Goal: Task Accomplishment & Management: Manage account settings

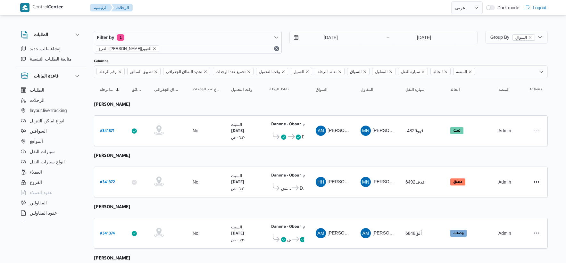
select select "ar"
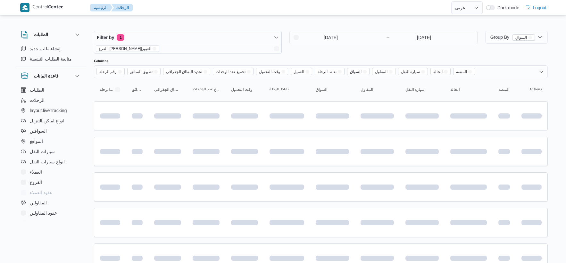
select select "ar"
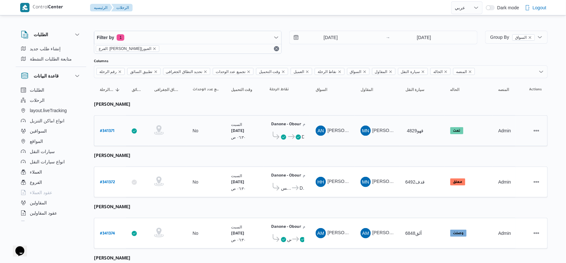
click at [110, 127] on link "# 341371" at bounding box center [107, 131] width 14 height 9
select select "ar"
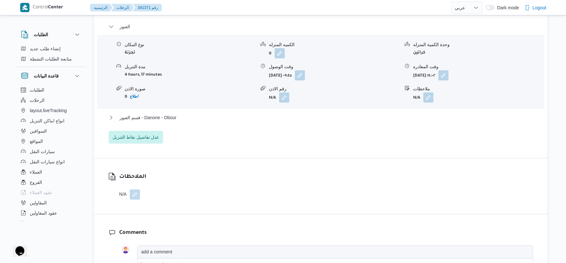
scroll to position [569, 0]
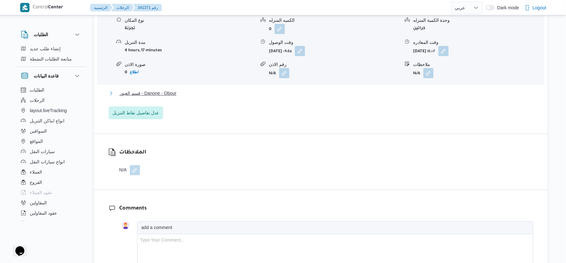
click at [177, 97] on span "قسم العبور - Danone - Obour" at bounding box center [148, 93] width 57 height 8
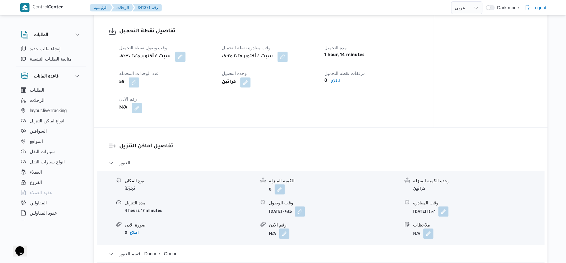
scroll to position [391, 0]
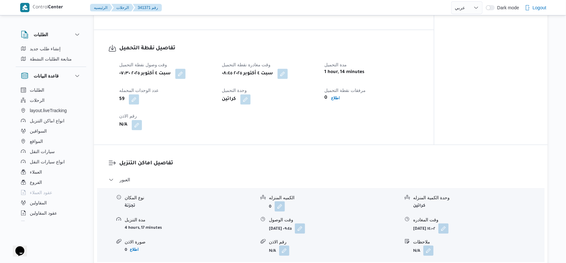
click at [391, 105] on div "مرفقات نقطة التحميل 0 اطلاع" at bounding box center [371, 96] width 95 height 18
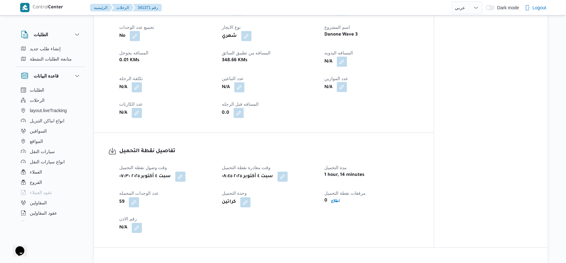
scroll to position [284, 0]
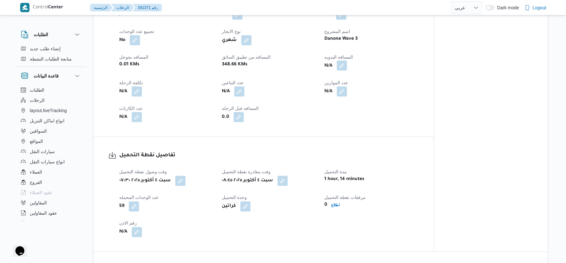
click at [345, 71] on button "button" at bounding box center [342, 66] width 10 height 10
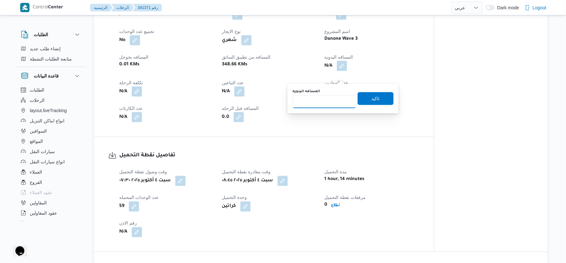
click at [323, 98] on input "المسافه اليدويه" at bounding box center [325, 101] width 64 height 13
type input "53"
click at [371, 98] on span "تاكيد" at bounding box center [375, 99] width 8 height 8
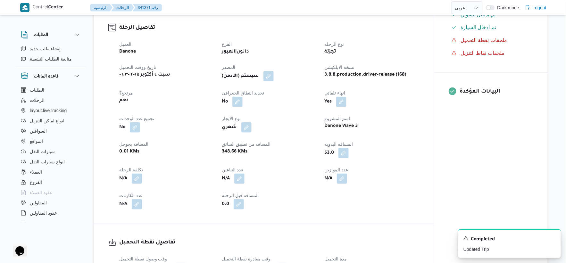
scroll to position [178, 0]
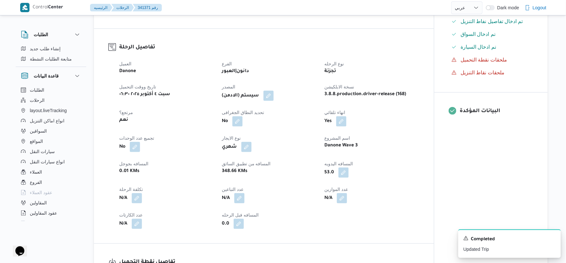
select select "ar"
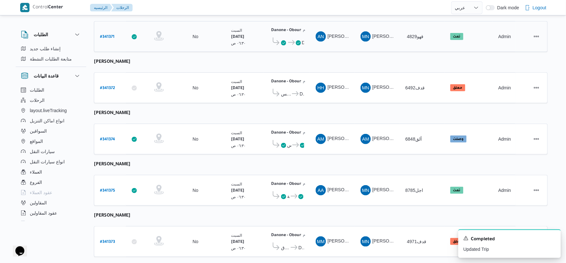
scroll to position [210, 0]
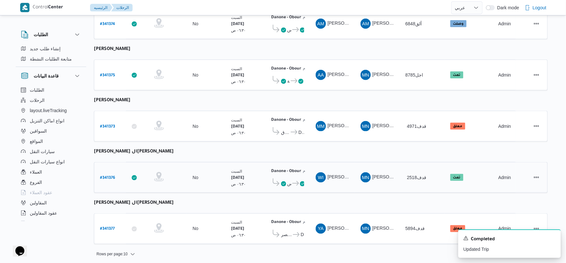
click at [107, 176] on b "# 341376" at bounding box center [107, 178] width 15 height 4
select select "ar"
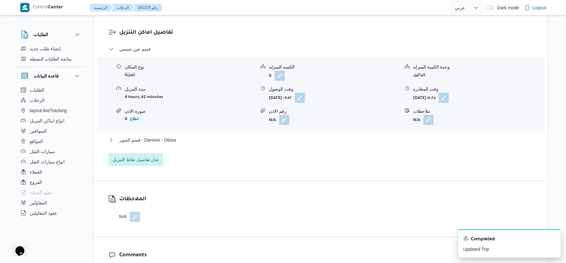
scroll to position [534, 0]
click at [181, 135] on button "قسم العبور - Danone - Obour" at bounding box center [321, 139] width 424 height 8
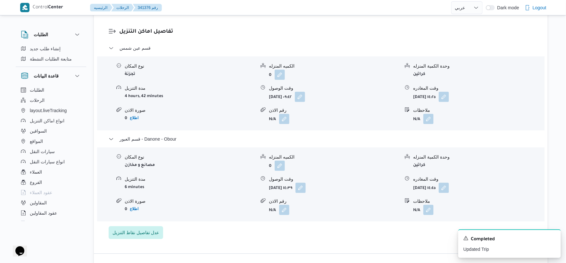
click at [209, 211] on div "قسم عين شمس نوع المكان تجزئة الكميه المنزله 0 وحدة الكمية المنزله كراتين مدة ال…" at bounding box center [321, 141] width 424 height 195
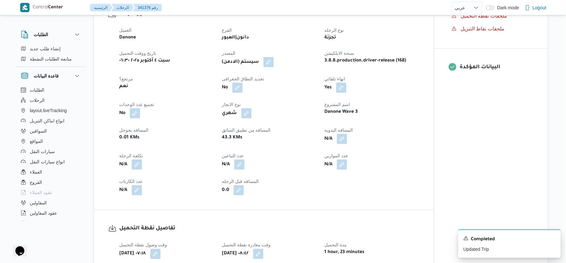
scroll to position [213, 0]
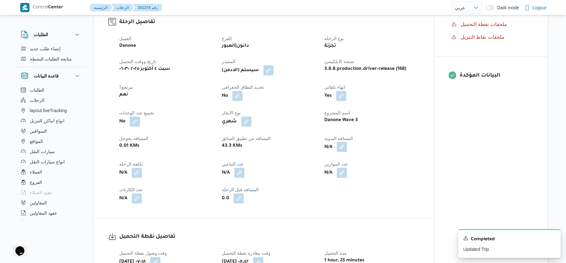
click at [341, 142] on button "button" at bounding box center [342, 147] width 10 height 10
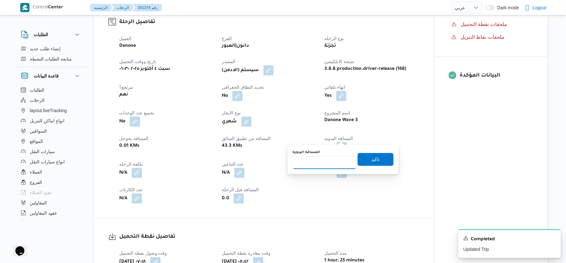
click at [326, 158] on input "المسافه اليدويه" at bounding box center [325, 162] width 64 height 13
type input "46"
click at [379, 154] on span "تاكيد" at bounding box center [376, 159] width 36 height 13
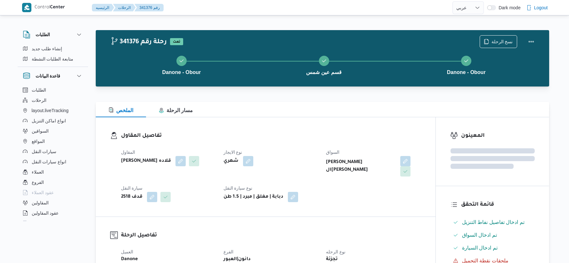
select select "ar"
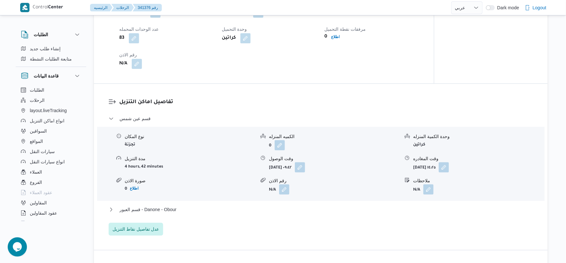
scroll to position [498, 0]
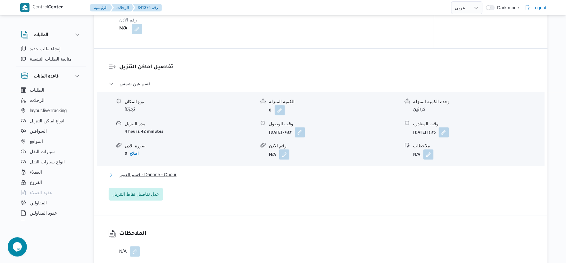
click at [170, 171] on span "قسم العبور - Danone - Obour" at bounding box center [148, 175] width 57 height 8
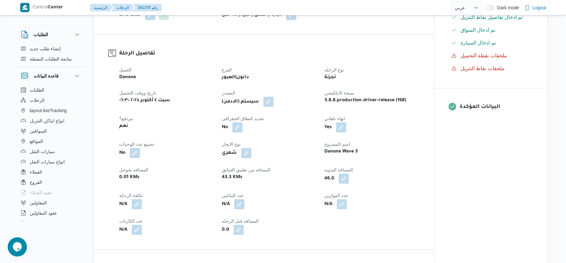
scroll to position [142, 0]
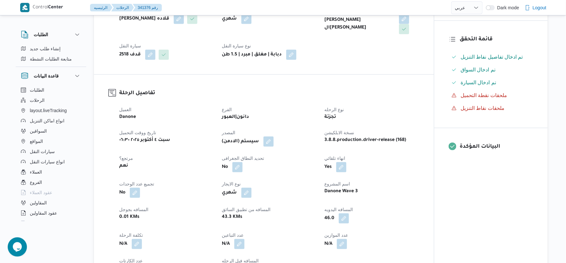
select select "ar"
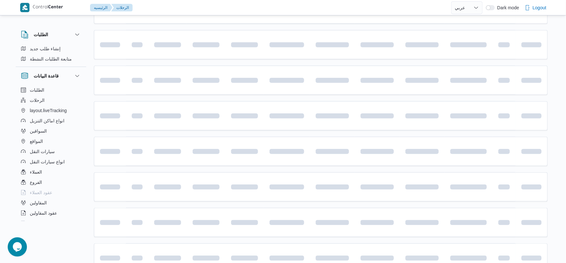
scroll to position [210, 0]
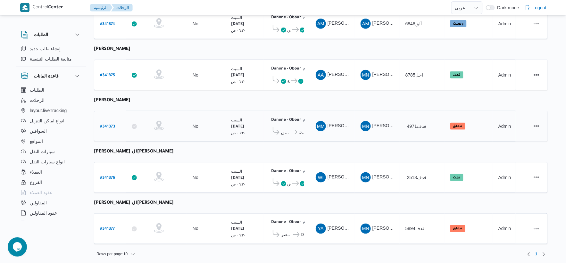
click at [158, 114] on td "تحديد النطاق الجغرافى" at bounding box center [167, 126] width 38 height 31
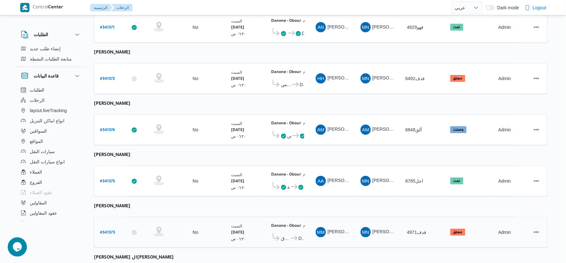
scroll to position [103, 0]
click at [111, 78] on b "# 341372" at bounding box center [107, 80] width 15 height 4
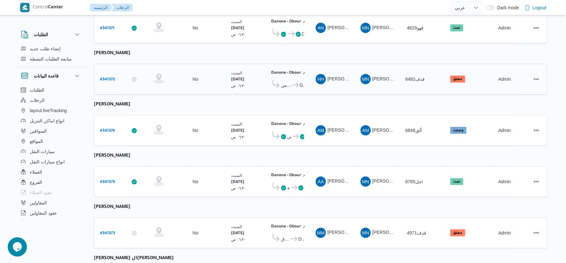
select select "ar"
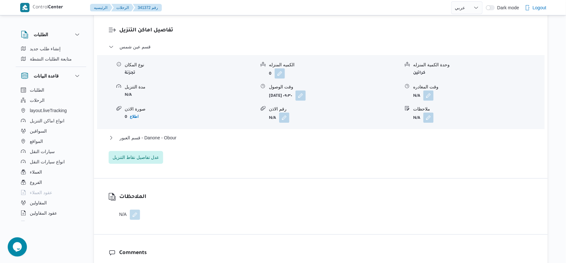
scroll to position [565, 0]
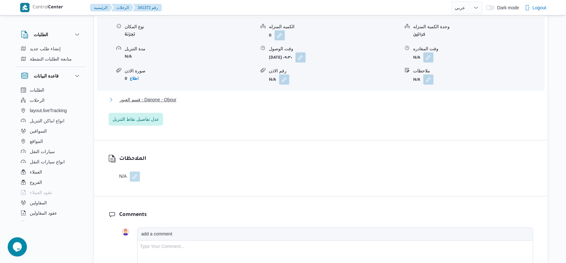
click at [174, 103] on span "قسم العبور - Danone - Obour" at bounding box center [148, 100] width 57 height 8
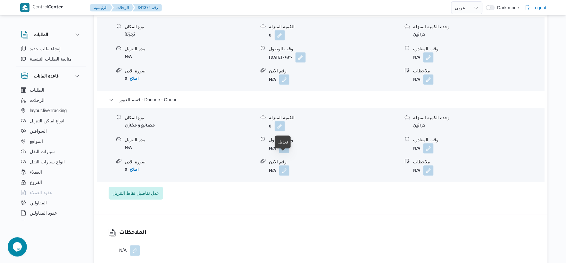
click at [288, 153] on button "button" at bounding box center [284, 148] width 10 height 10
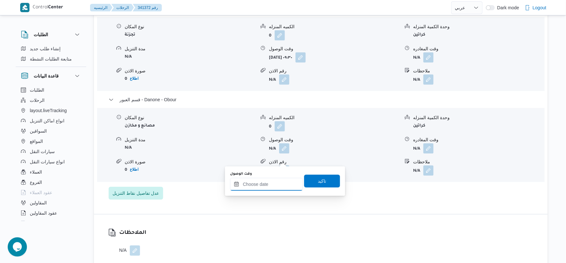
click at [276, 181] on input "وقت الوصول" at bounding box center [266, 184] width 73 height 13
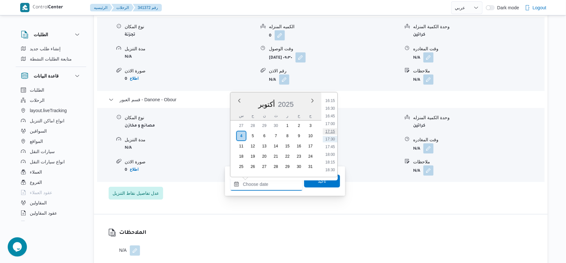
scroll to position [393, 0]
click at [333, 167] on li "15:00" at bounding box center [330, 169] width 15 height 6
type input "٠٤/١٠/٢٠٢٥ ١٥:٠٠"
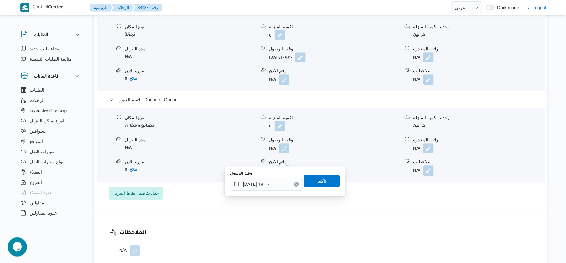
click at [321, 188] on div "وقت الوصول ٠٤/١٠/٢٠٢٥ ١٥:٠٠ تاكيد" at bounding box center [284, 181] width 111 height 21
click at [329, 186] on span "تاكيد" at bounding box center [322, 180] width 36 height 13
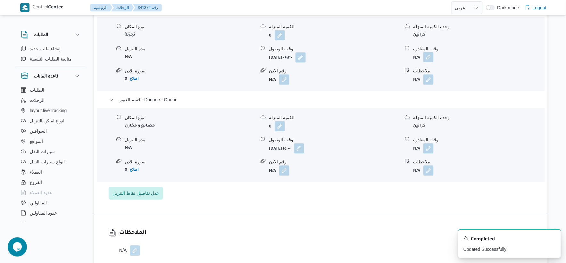
click at [431, 62] on button "button" at bounding box center [428, 57] width 10 height 10
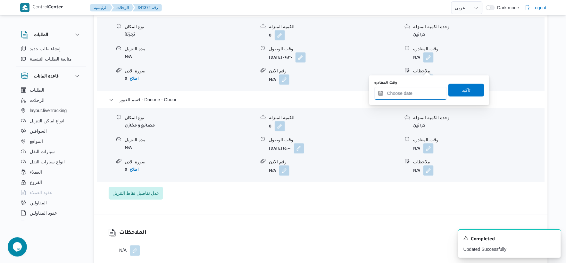
click at [414, 92] on input "وقت المغادره" at bounding box center [410, 93] width 73 height 13
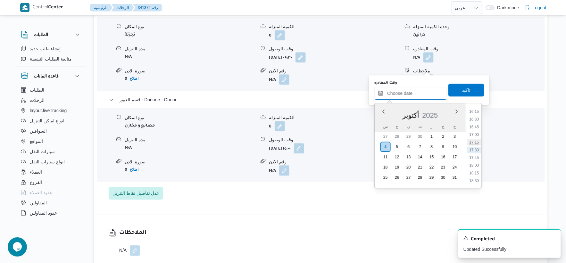
scroll to position [428, 0]
click at [476, 128] on li "14:30" at bounding box center [474, 129] width 15 height 6
type input "٠٤/١٠/٢٠٢٥ ١٤:٣٠"
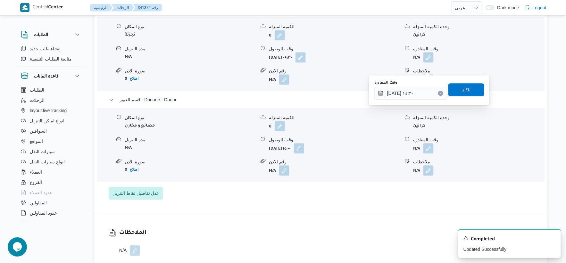
click at [472, 88] on span "تاكيد" at bounding box center [466, 89] width 36 height 13
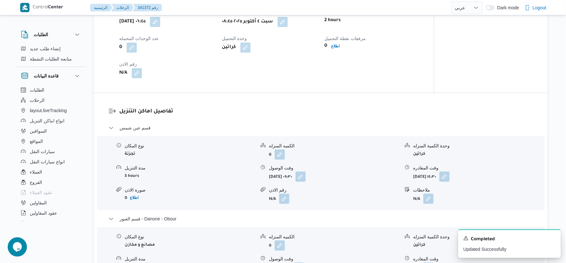
scroll to position [459, 0]
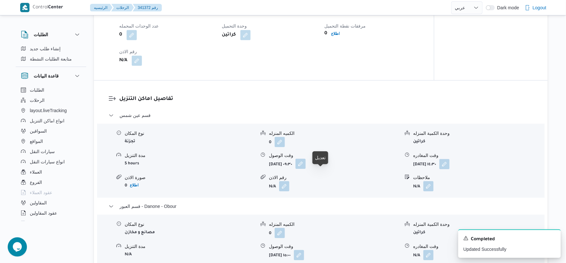
click at [306, 169] on button "button" at bounding box center [300, 164] width 10 height 10
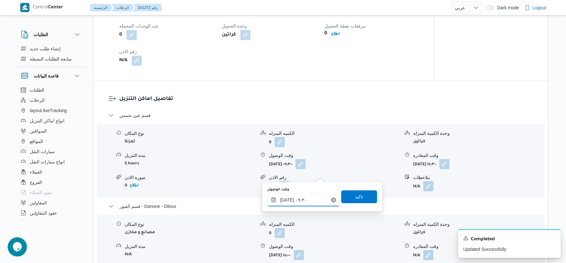
click at [306, 202] on input "٠٤/١٠/٢٠٢٥ ٠٩:٣٠" at bounding box center [303, 200] width 73 height 13
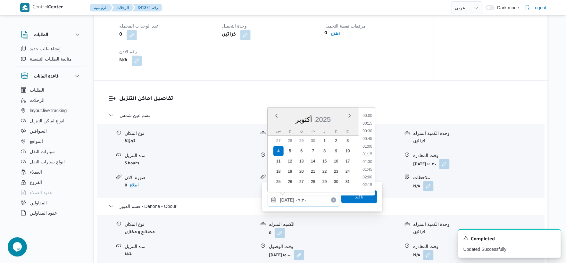
scroll to position [254, 0]
click at [367, 145] on li "09:15" at bounding box center [367, 146] width 15 height 6
type input "٠٤/١٠/٢٠٢٥ ٠٩:١٥"
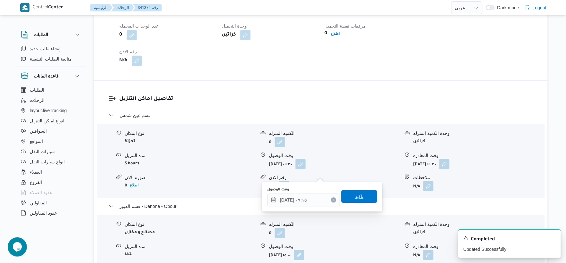
click at [362, 195] on span "تاكيد" at bounding box center [359, 196] width 36 height 13
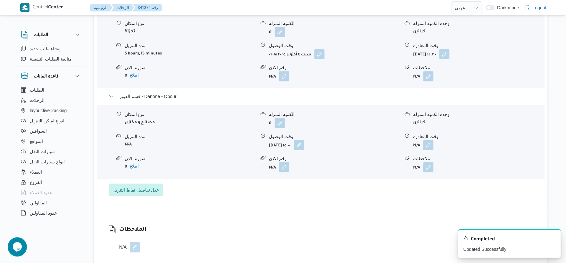
scroll to position [569, 0]
click at [426, 149] on button "button" at bounding box center [428, 144] width 10 height 10
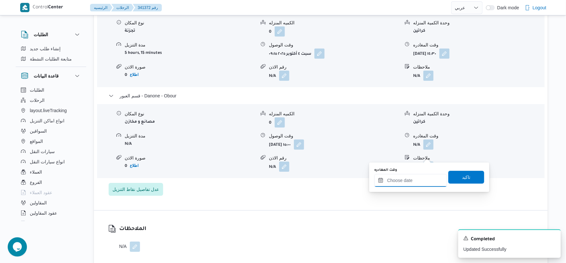
click at [415, 177] on input "وقت المغادره" at bounding box center [410, 180] width 73 height 13
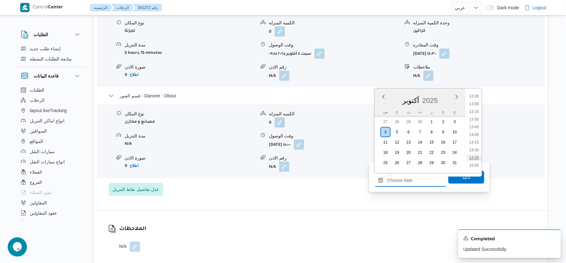
scroll to position [428, 0]
click at [476, 136] on li "15:15" at bounding box center [474, 137] width 15 height 6
type input "٠٤/١٠/٢٠٢٥ ١٥:١٥"
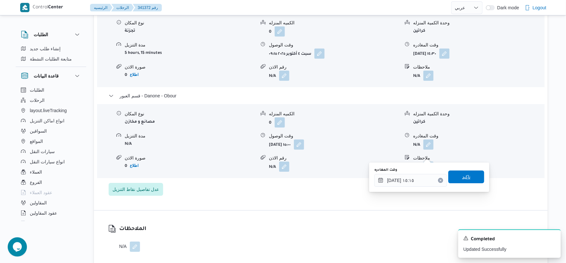
click at [468, 175] on span "تاكيد" at bounding box center [466, 176] width 36 height 13
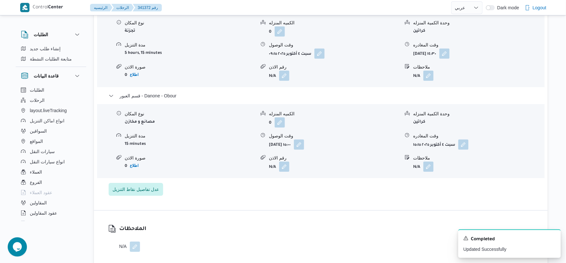
click at [379, 210] on div "تفاصيل اماكن التنزيل قسم عين شمس نوع المكان تجزئة الكميه المنزله 0 وحدة الكمية …" at bounding box center [321, 90] width 454 height 240
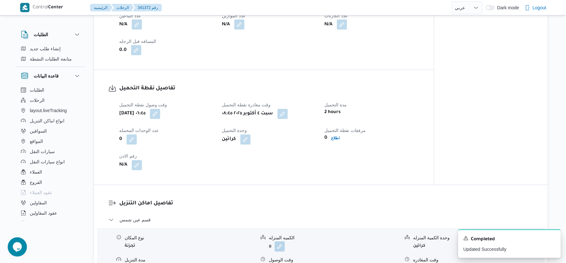
scroll to position [284, 0]
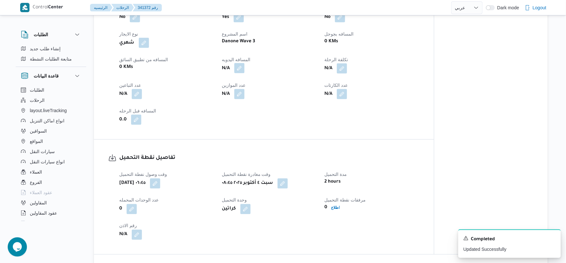
click at [241, 73] on button "button" at bounding box center [239, 68] width 10 height 10
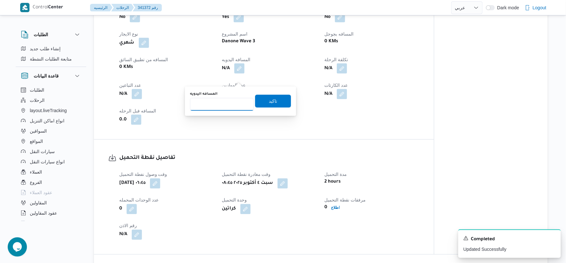
click at [226, 101] on input "المسافه اليدويه" at bounding box center [222, 104] width 64 height 13
type input "52"
click at [281, 101] on span "تاكيد" at bounding box center [273, 101] width 36 height 13
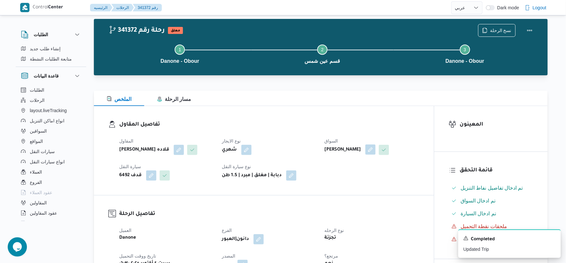
scroll to position [0, 0]
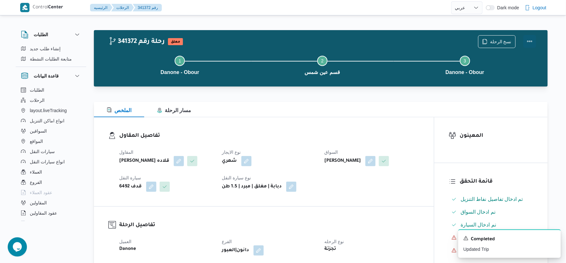
click at [531, 41] on button "Actions" at bounding box center [529, 41] width 13 height 13
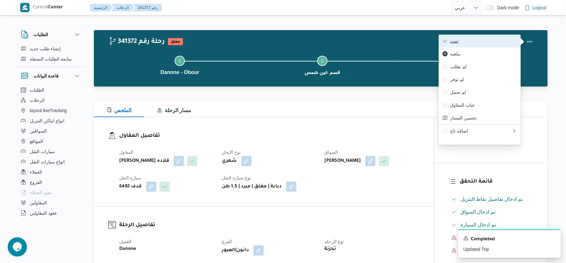
click at [485, 42] on span "تمت" at bounding box center [483, 40] width 67 height 5
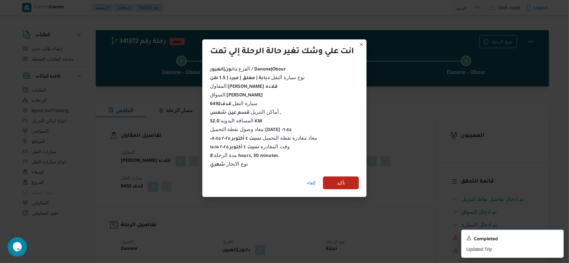
click at [350, 172] on div "إلغاء تأكيد" at bounding box center [284, 184] width 164 height 26
click at [352, 183] on span "تأكيد" at bounding box center [341, 182] width 36 height 13
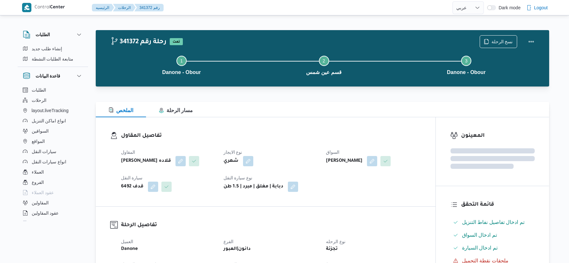
select select "ar"
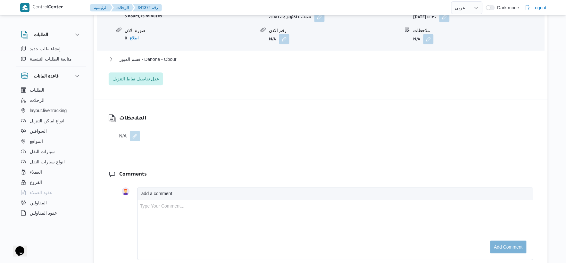
scroll to position [605, 0]
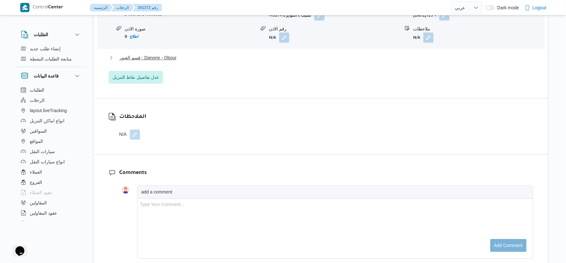
click at [167, 62] on span "قسم العبور - Danone - Obour" at bounding box center [148, 58] width 57 height 8
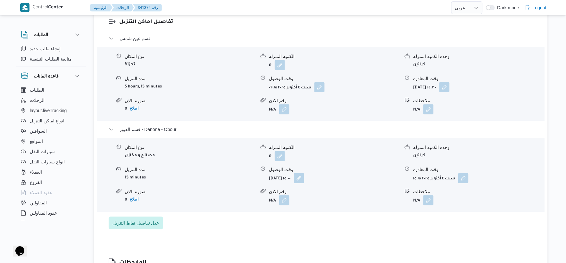
scroll to position [534, 0]
select select "ar"
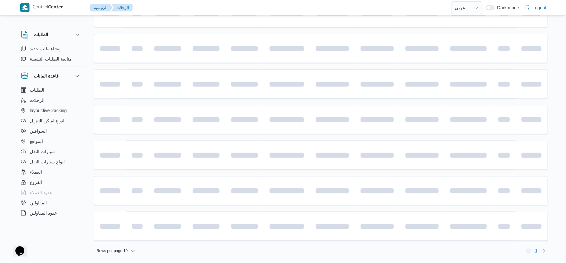
scroll to position [103, 0]
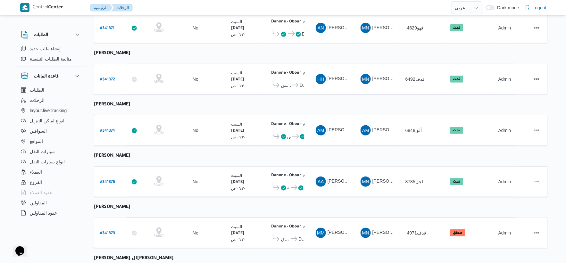
click at [172, 152] on table "رقم الرحلة Click to sort in ascending order تطبيق السائق Click to sort in ascen…" at bounding box center [321, 166] width 454 height 382
click at [111, 180] on b "# 341375" at bounding box center [107, 182] width 15 height 4
select select "ar"
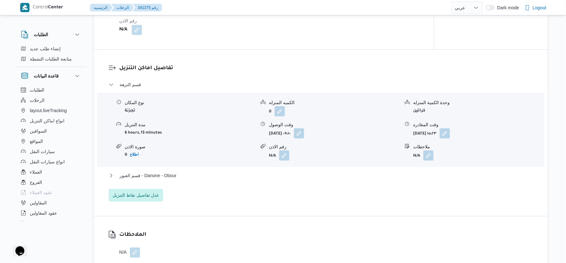
scroll to position [530, 0]
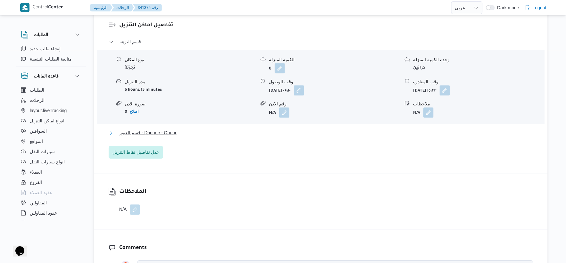
click at [163, 131] on span "قسم العبور - Danone - Obour" at bounding box center [148, 133] width 57 height 8
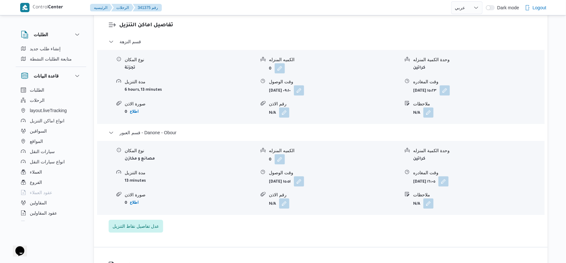
click at [248, 223] on div "قسم النزهة نوع المكان تجزئة الكميه المنزله 0 وحدة الكمية المنزله كراتين مدة الت…" at bounding box center [321, 135] width 424 height 195
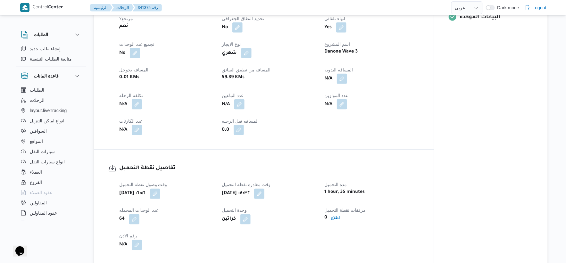
scroll to position [210, 0]
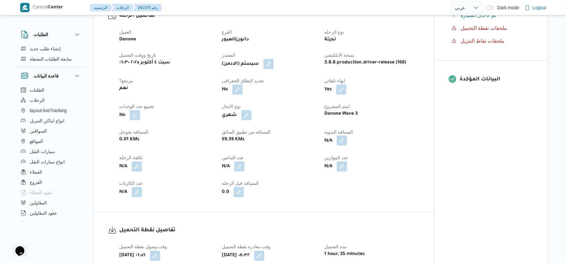
click at [344, 139] on button "button" at bounding box center [342, 141] width 10 height 10
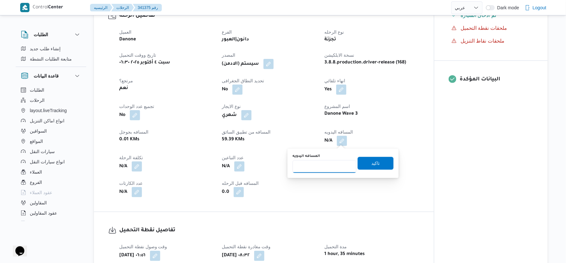
click at [327, 161] on input "المسافه اليدويه" at bounding box center [325, 166] width 64 height 13
type input "64"
click at [375, 158] on span "تاكيد" at bounding box center [376, 163] width 36 height 13
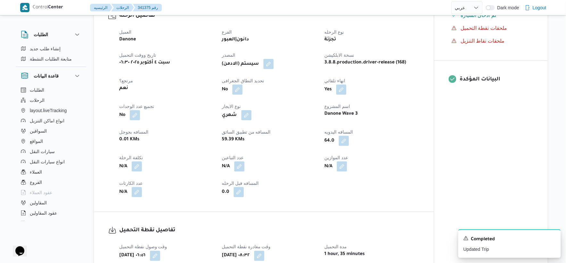
scroll to position [0, 0]
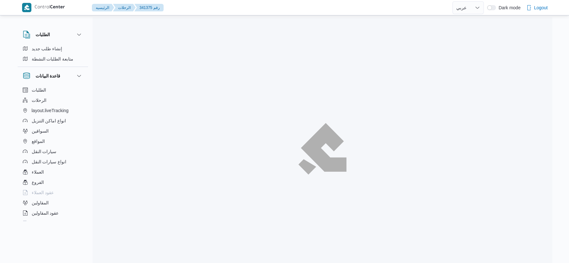
select select "ar"
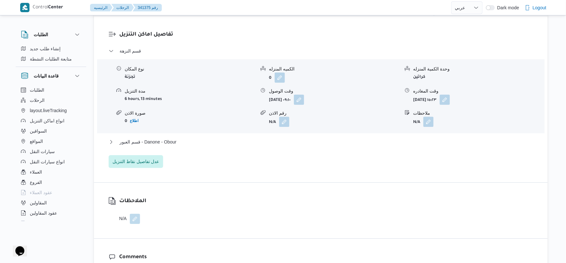
scroll to position [569, 0]
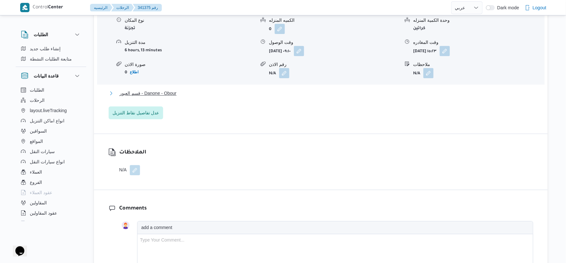
click at [171, 90] on span "قسم العبور - Danone - Obour" at bounding box center [148, 93] width 57 height 8
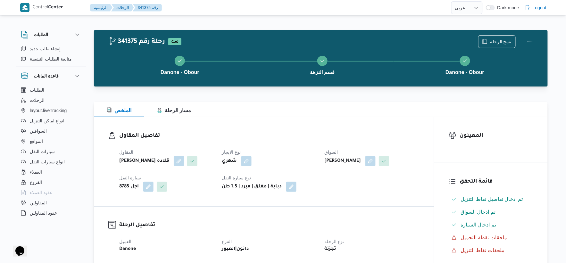
scroll to position [178, 0]
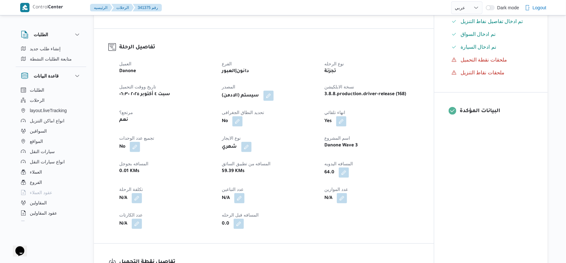
select select "ar"
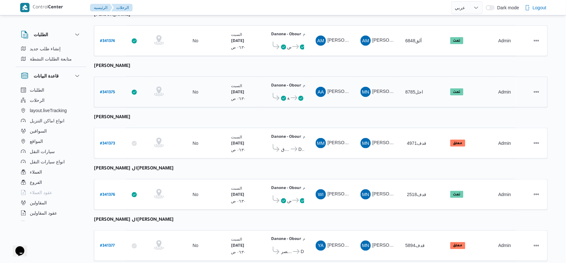
scroll to position [210, 0]
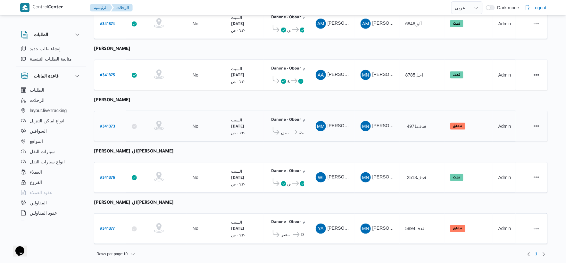
click at [113, 125] on b "# 341373" at bounding box center [107, 127] width 15 height 4
select select "ar"
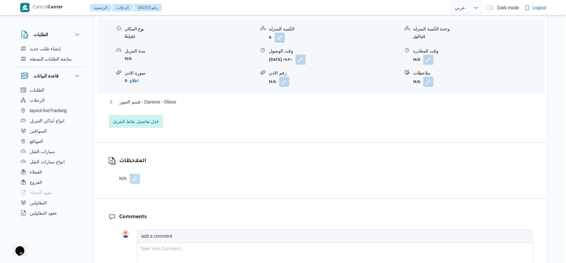
scroll to position [569, 0]
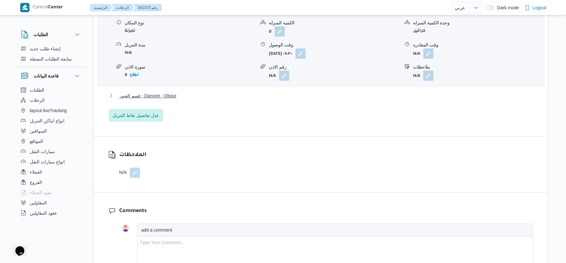
click at [177, 92] on span "قسم العبور - Danone - Obour" at bounding box center [148, 96] width 57 height 8
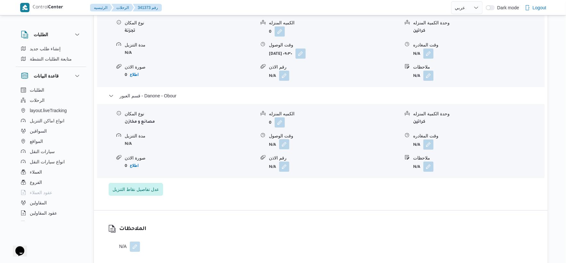
click at [282, 142] on button "button" at bounding box center [284, 144] width 10 height 10
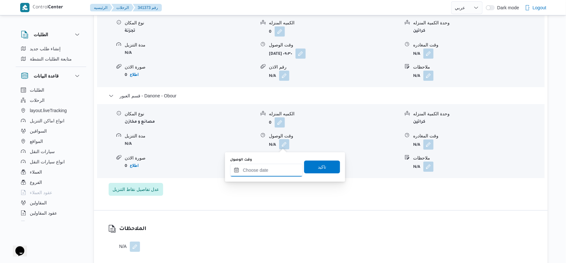
click at [282, 172] on input "وقت الوصول" at bounding box center [266, 170] width 73 height 13
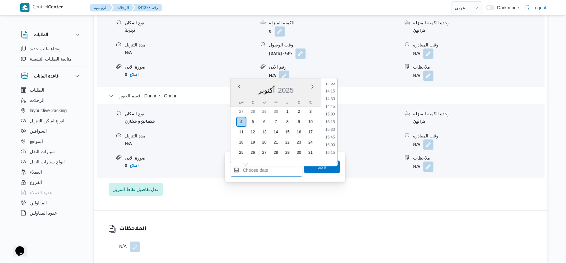
scroll to position [428, 0]
click at [330, 149] on li "16:00" at bounding box center [330, 150] width 15 height 6
type input "٠٤/١٠/٢٠٢٥ ١٦:٠٠"
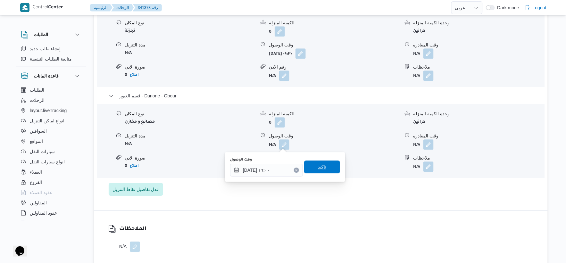
drag, startPoint x: 327, startPoint y: 168, endPoint x: 341, endPoint y: 168, distance: 13.8
click at [327, 168] on span "تاكيد" at bounding box center [322, 167] width 36 height 13
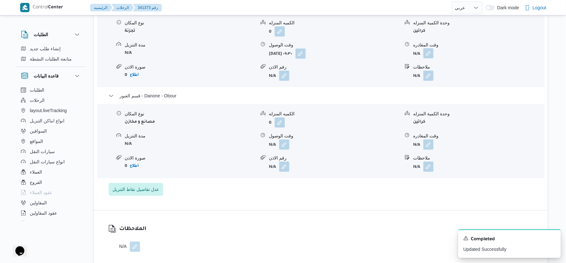
click at [429, 55] on button "button" at bounding box center [428, 53] width 10 height 10
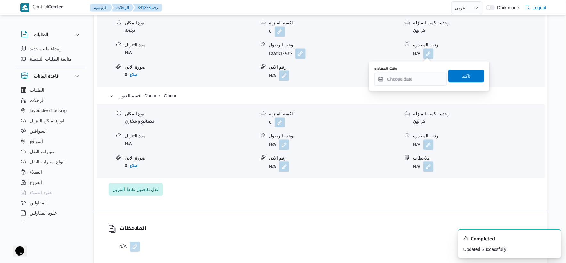
click at [422, 85] on div "وقت المغادره تاكيد" at bounding box center [429, 76] width 111 height 21
drag, startPoint x: 424, startPoint y: 78, endPoint x: 425, endPoint y: 84, distance: 5.7
click at [424, 78] on input "وقت المغادره" at bounding box center [410, 79] width 73 height 13
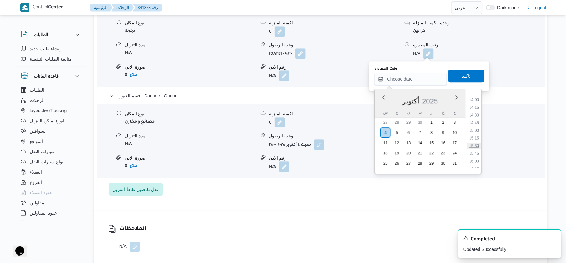
click at [474, 143] on li "15:30" at bounding box center [474, 146] width 15 height 6
type input "٠٤/١٠/٢٠٢٥ ١٥:٣٠"
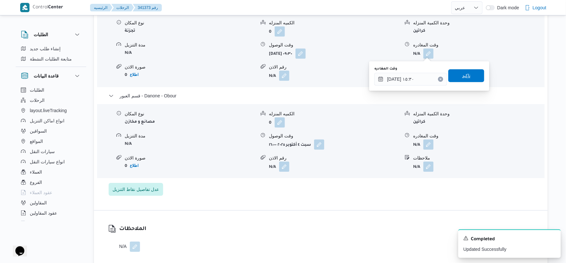
click at [465, 70] on span "تاكيد" at bounding box center [466, 75] width 36 height 13
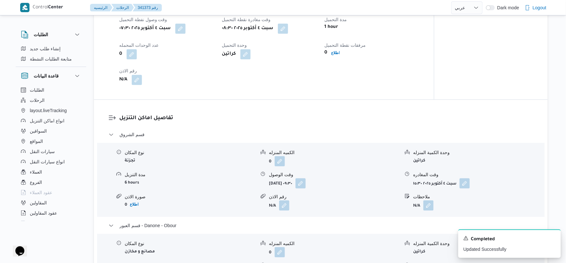
scroll to position [427, 0]
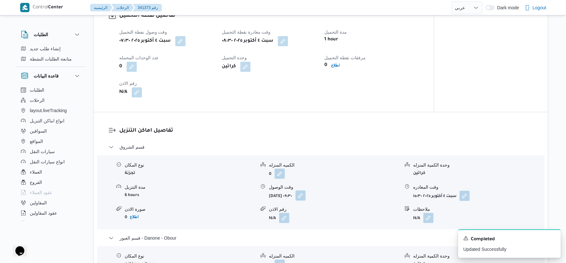
click at [306, 194] on button "button" at bounding box center [300, 195] width 10 height 10
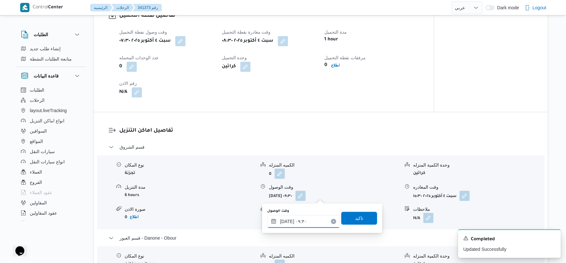
click at [316, 222] on input "٠٤/١٠/٢٠٢٥ ٠٩:٣٠" at bounding box center [303, 221] width 73 height 13
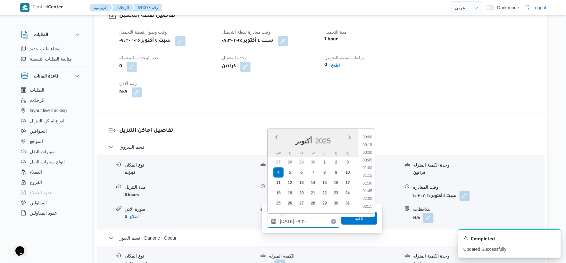
scroll to position [254, 0]
drag, startPoint x: 369, startPoint y: 168, endPoint x: 367, endPoint y: 196, distance: 28.3
click at [369, 167] on li "09:15" at bounding box center [367, 168] width 15 height 6
type input "٠٤/١٠/٢٠٢٥ ٠٩:١٥"
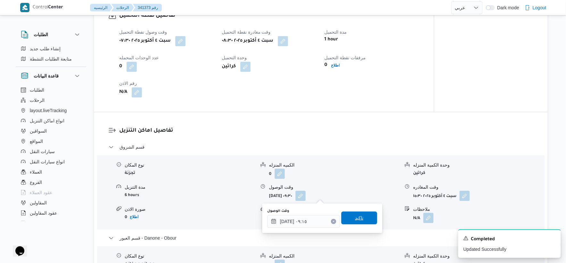
click at [366, 213] on span "تاكيد" at bounding box center [359, 217] width 36 height 13
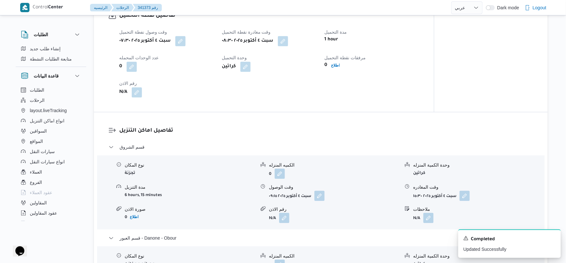
click at [379, 80] on div "وقت وصول نفطة التحميل سبت ٤ أكتوبر ٢٠٢٥ ٠٧:٣٠ وقت مغادرة نقطة التحميل سبت ٤ أكت…" at bounding box center [269, 62] width 308 height 77
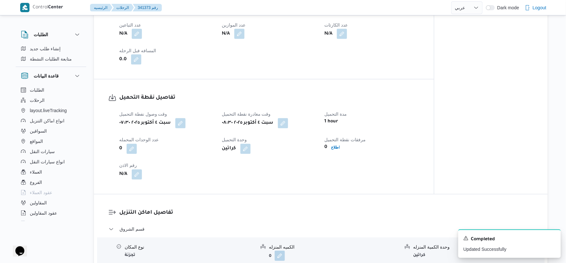
scroll to position [284, 0]
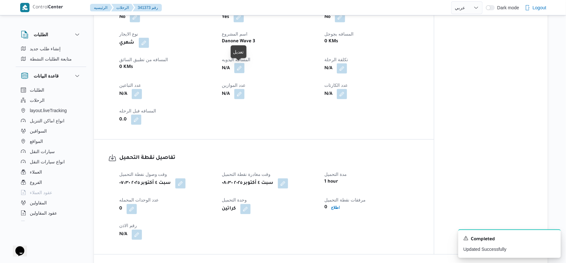
click at [237, 67] on button "button" at bounding box center [239, 68] width 10 height 10
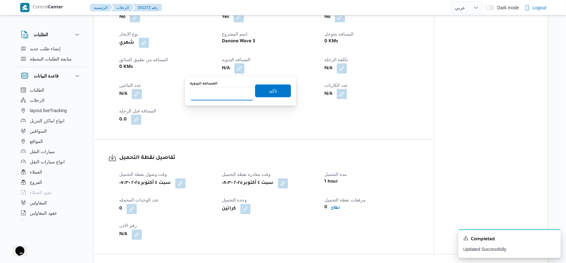
click at [215, 95] on input "المسافه اليدويه" at bounding box center [222, 94] width 64 height 13
type input "100"
click at [271, 90] on span "تاكيد" at bounding box center [273, 91] width 8 height 8
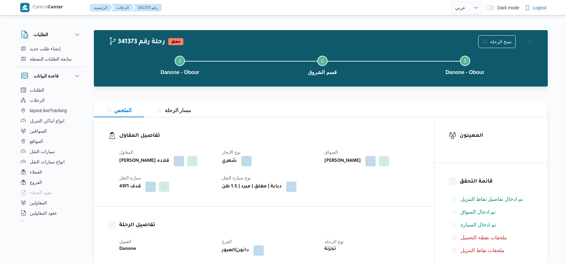
select select "ar"
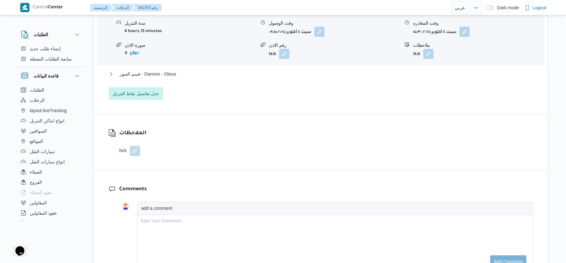
scroll to position [498, 0]
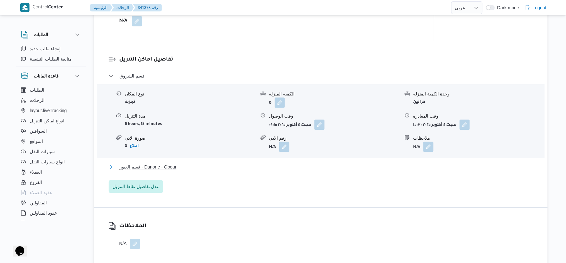
click at [201, 166] on button "قسم العبور - Danone - Obour" at bounding box center [321, 167] width 424 height 8
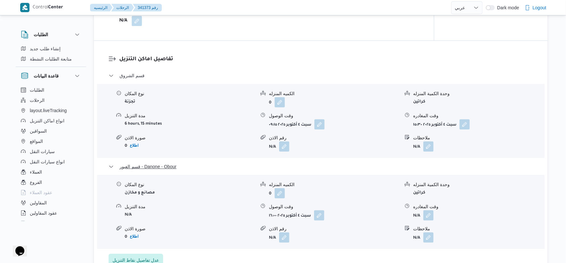
scroll to position [569, 0]
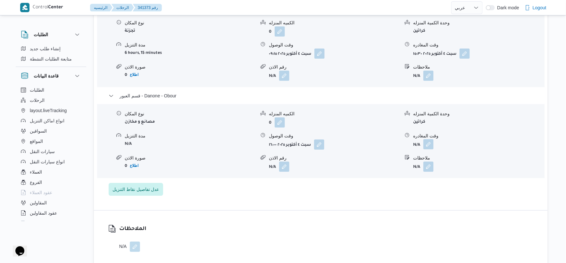
click at [430, 143] on button "button" at bounding box center [428, 144] width 10 height 10
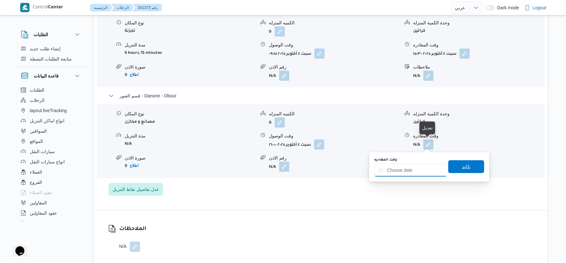
click at [421, 172] on input "وقت المغادره" at bounding box center [410, 170] width 73 height 13
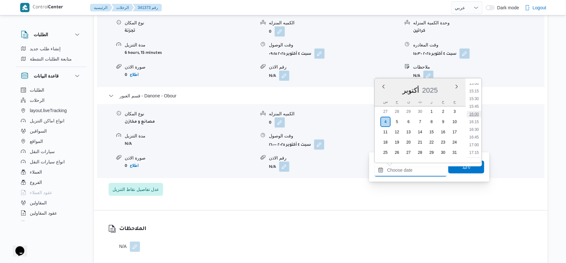
scroll to position [464, 0]
click at [475, 121] on li "16:15" at bounding box center [474, 122] width 15 height 6
type input "[DATE] ١٦:١٥"
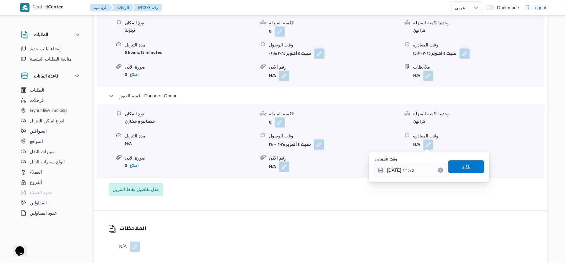
click at [471, 168] on span "تاكيد" at bounding box center [466, 166] width 36 height 13
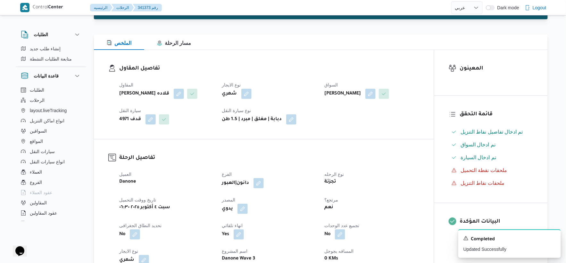
scroll to position [0, 0]
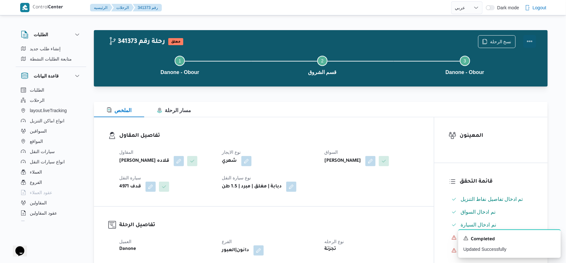
click at [534, 40] on button "Actions" at bounding box center [529, 41] width 13 height 13
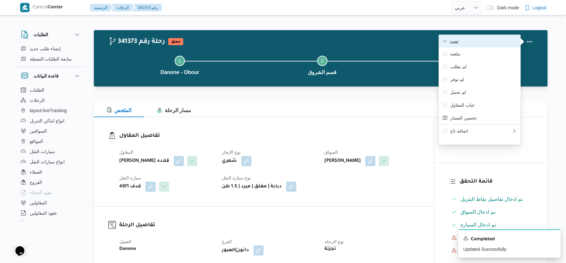
click at [498, 40] on span "تمت" at bounding box center [483, 40] width 67 height 5
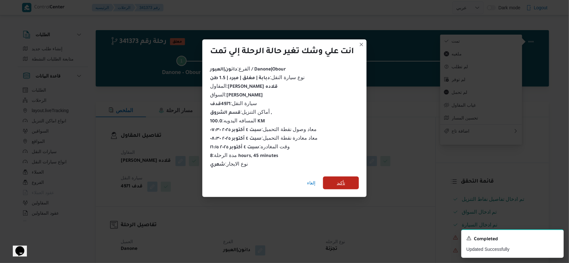
click at [349, 184] on span "تأكيد" at bounding box center [341, 183] width 36 height 13
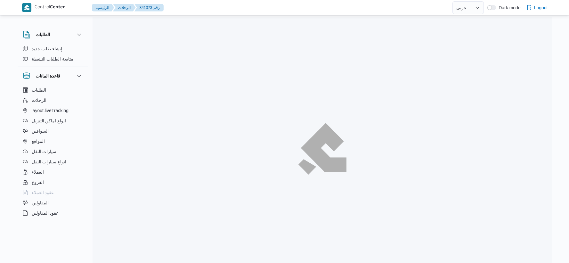
select select "ar"
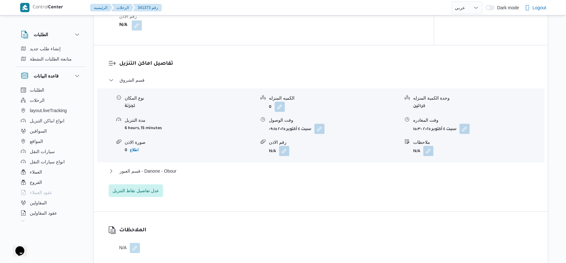
scroll to position [534, 0]
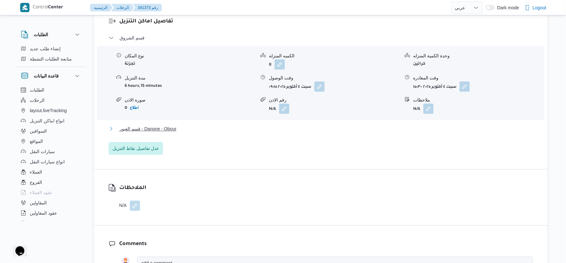
click at [181, 128] on button "قسم العبور - Danone - Obour" at bounding box center [321, 129] width 424 height 8
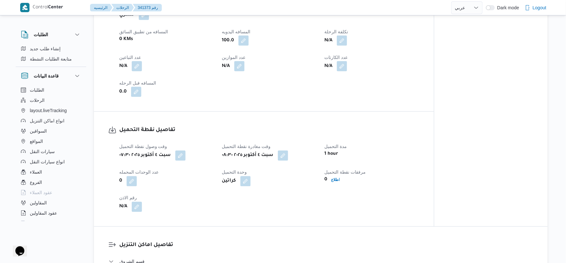
scroll to position [249, 0]
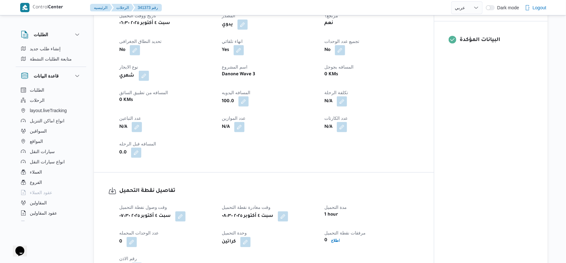
click at [404, 124] on div "N/A" at bounding box center [372, 127] width 96 height 12
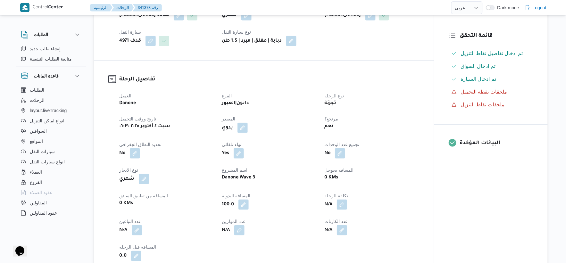
scroll to position [36, 0]
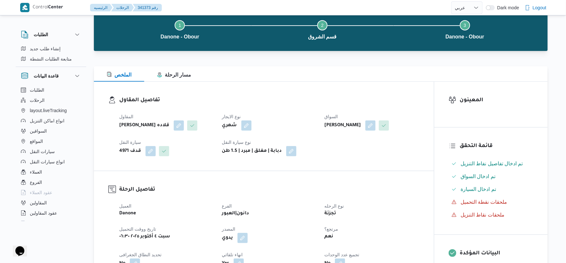
select select "ar"
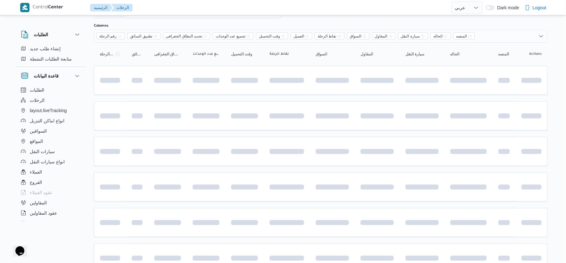
scroll to position [210, 0]
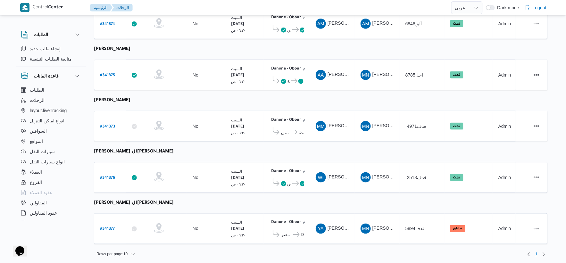
click at [128, 100] on b "محمود محمد سيد محمد" at bounding box center [112, 100] width 37 height 5
click at [128, 100] on b "[PERSON_NAME]" at bounding box center [112, 100] width 37 height 5
click at [128, 100] on b "محمود محمد سيد محمد" at bounding box center [112, 100] width 37 height 5
copy tbody "محمود محمد سيد محمد رقم الرحلة"
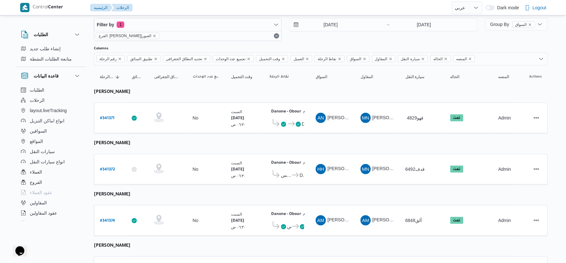
scroll to position [0, 0]
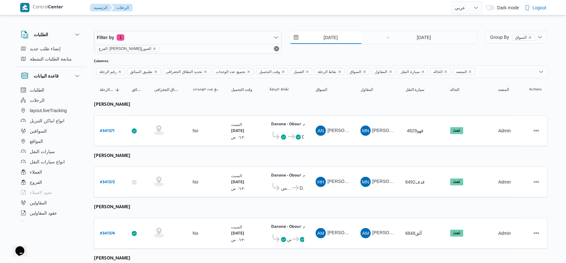
click at [330, 38] on input "4/10/2025" at bounding box center [326, 37] width 73 height 13
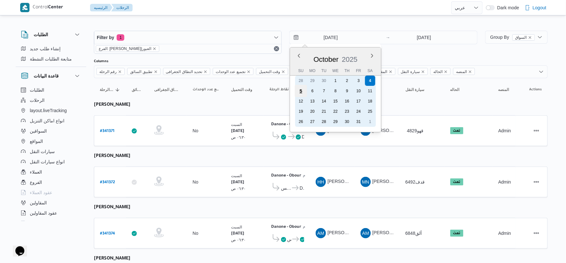
click at [302, 92] on div "5" at bounding box center [301, 91] width 12 height 12
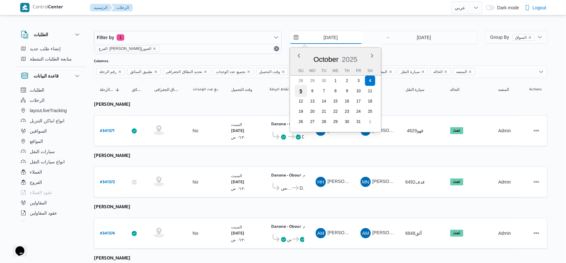
type input "5/10/2025"
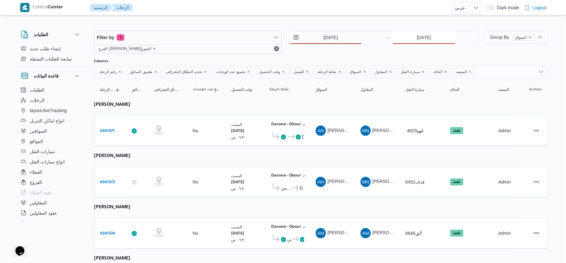
click at [430, 42] on input "[DATE]" at bounding box center [424, 37] width 64 height 13
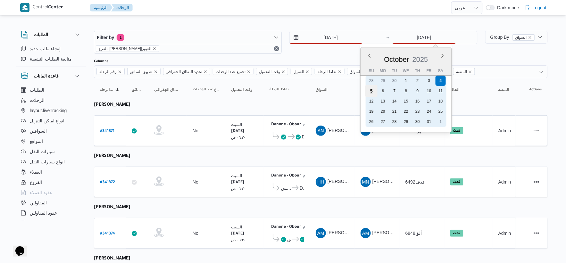
click at [375, 90] on div "5" at bounding box center [371, 91] width 12 height 12
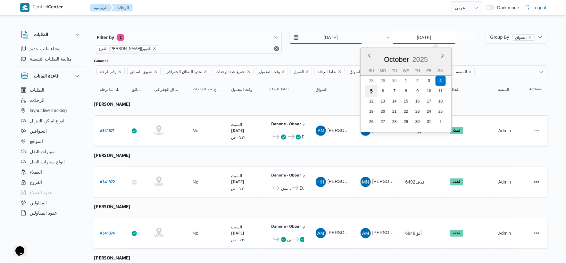
type input "5/10/2025"
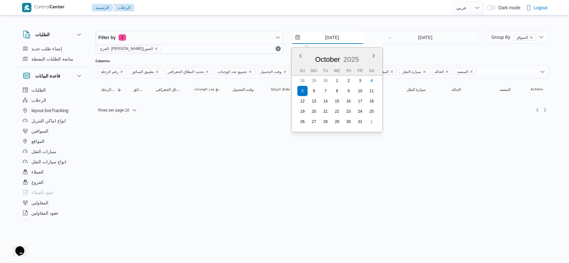
click at [334, 37] on input "5/10/2025" at bounding box center [328, 37] width 73 height 13
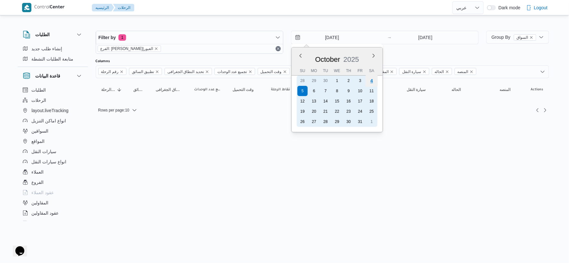
click at [374, 79] on div "4" at bounding box center [372, 81] width 12 height 12
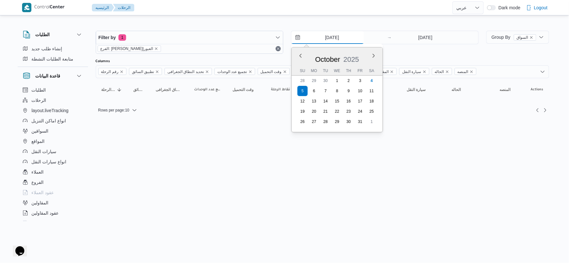
type input "[DATE]"
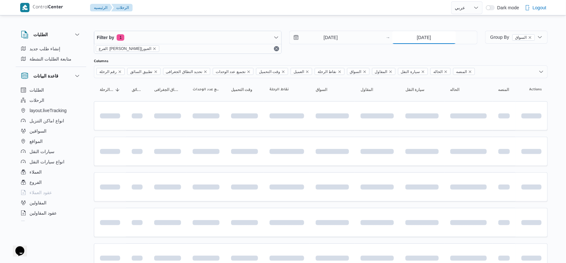
click at [443, 33] on input "5/10/2025" at bounding box center [424, 37] width 64 height 13
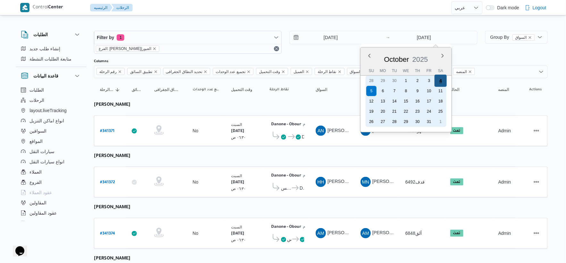
click at [440, 79] on div "4" at bounding box center [440, 81] width 12 height 12
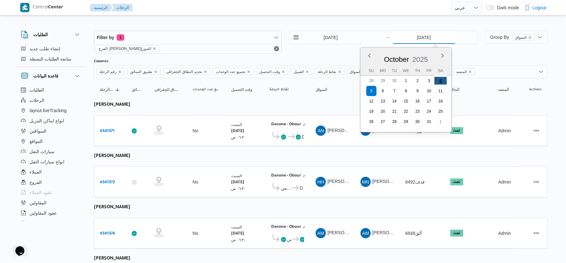
type input "[DATE]"
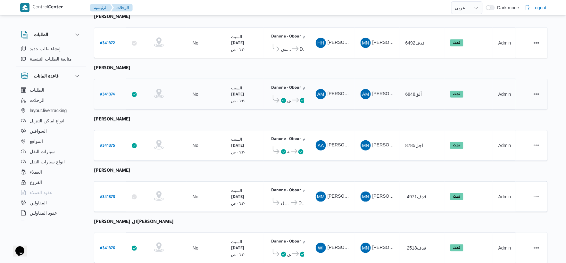
scroll to position [138, 0]
click at [107, 93] on b "# 341374" at bounding box center [107, 95] width 15 height 4
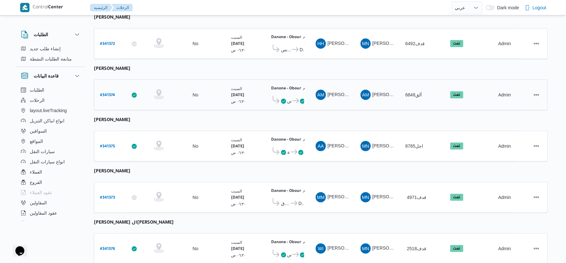
select select "ar"
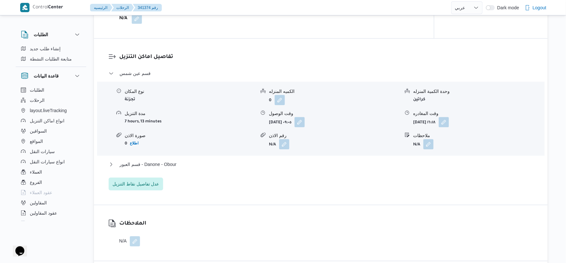
scroll to position [423, 0]
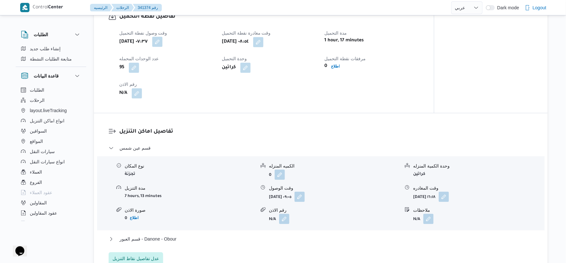
click at [162, 41] on button "button" at bounding box center [157, 42] width 10 height 10
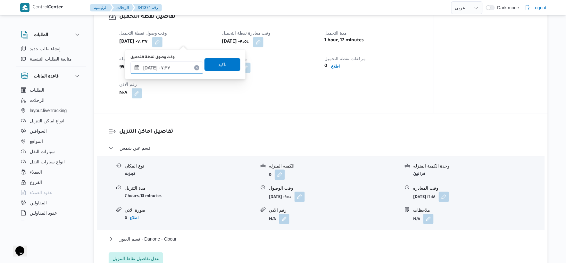
click at [177, 65] on input "٠٤/١٠/٢٠٢٥ ٠٧:٣٧" at bounding box center [166, 68] width 73 height 13
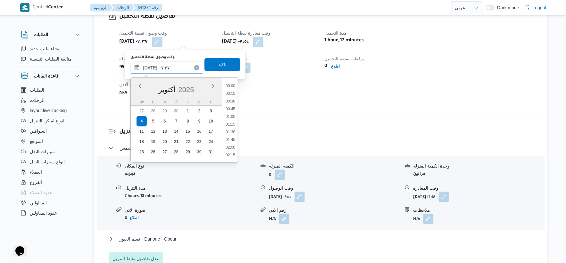
scroll to position [192, 0]
click at [232, 117] on li "07:15" at bounding box center [230, 117] width 15 height 6
type input "٠٤/١٠/٢٠٢٥ ٠٧:١٥"
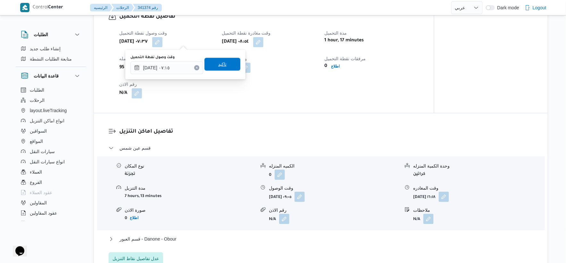
click at [228, 66] on span "تاكيد" at bounding box center [222, 64] width 36 height 13
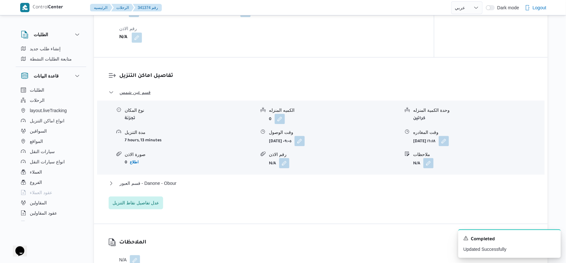
scroll to position [494, 0]
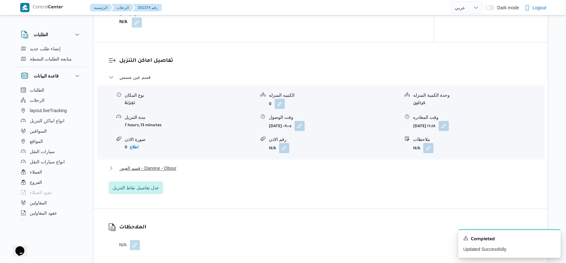
drag, startPoint x: 191, startPoint y: 168, endPoint x: 203, endPoint y: 168, distance: 11.5
click at [191, 168] on button "قسم العبور - Danone - Obour" at bounding box center [321, 168] width 424 height 8
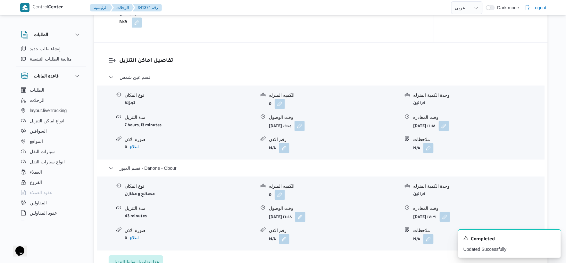
click at [404, 46] on div "تفاصيل اماكن التنزيل قسم عين شمس نوع المكان تجزئة الكميه المنزله 0 وحدة الكمية …" at bounding box center [321, 162] width 454 height 240
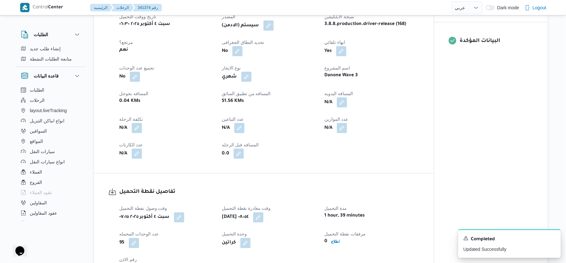
scroll to position [245, 0]
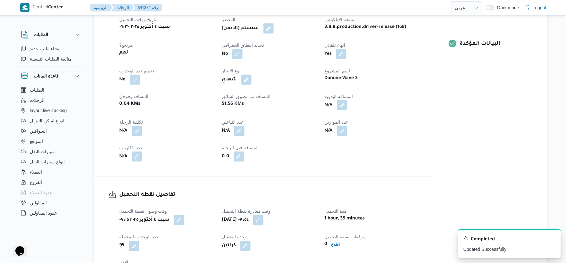
click at [341, 106] on button "button" at bounding box center [342, 105] width 10 height 10
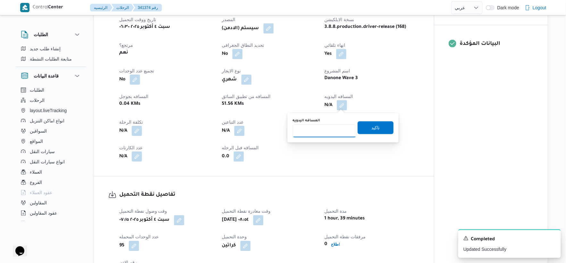
click at [332, 128] on input "المسافه اليدويه" at bounding box center [325, 131] width 64 height 13
type input "55"
click at [381, 128] on span "تاكيد" at bounding box center [376, 127] width 36 height 13
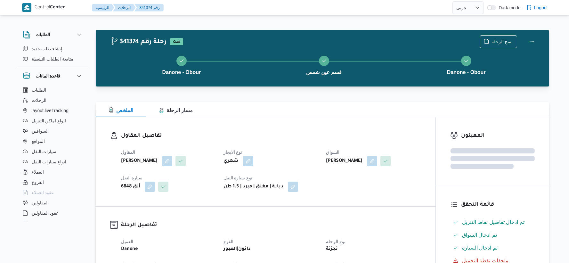
select select "ar"
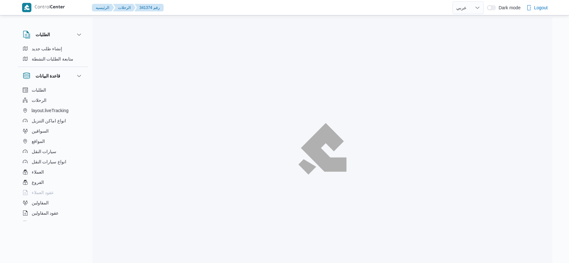
select select "ar"
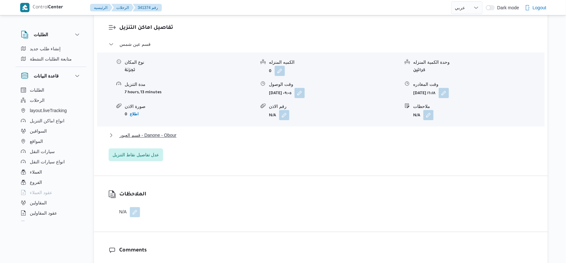
scroll to position [534, 0]
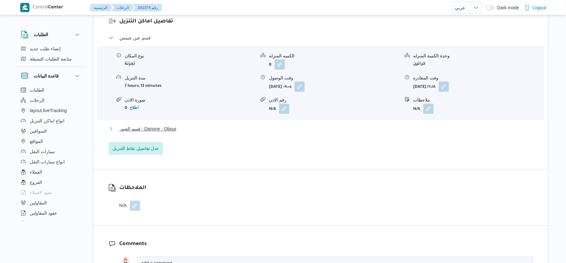
click at [172, 130] on span "قسم العبور - Danone - Obour" at bounding box center [148, 129] width 57 height 8
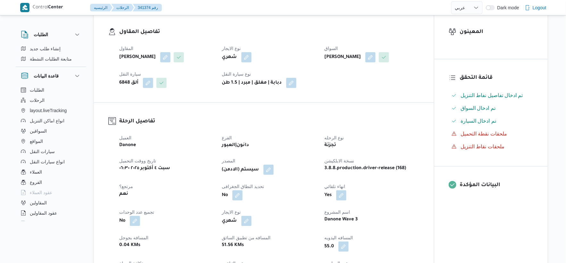
scroll to position [249, 0]
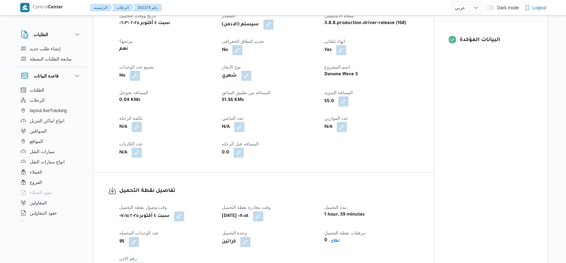
select select "ar"
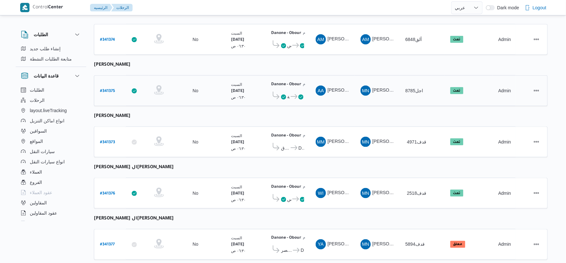
scroll to position [210, 0]
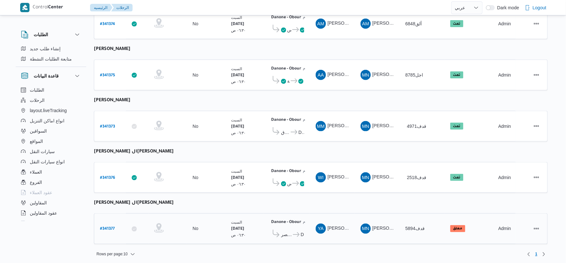
click at [109, 227] on b "# 341377" at bounding box center [107, 229] width 15 height 4
select select "ar"
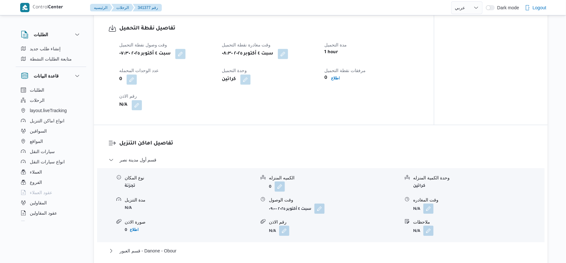
scroll to position [498, 0]
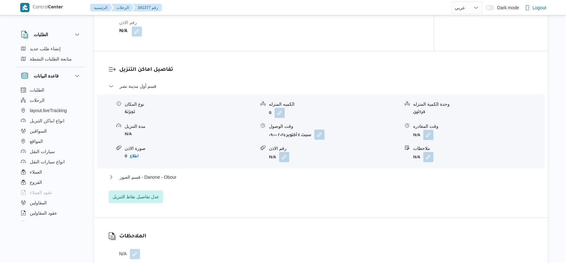
click at [321, 135] on button "button" at bounding box center [319, 134] width 10 height 10
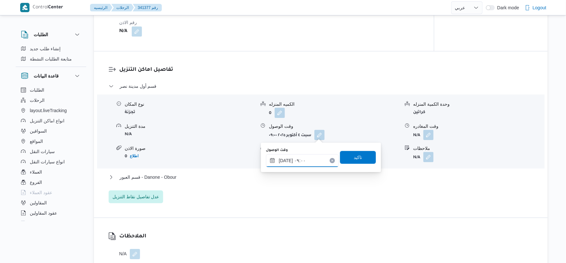
click at [308, 165] on input "٠٤/١٠/٢٠٢٥ ٠٩:٠٠" at bounding box center [302, 160] width 73 height 13
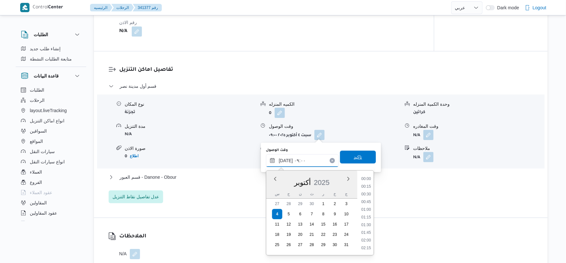
scroll to position [238, 0]
click at [368, 222] on li "09:15" at bounding box center [366, 225] width 15 height 6
type input "٠٤/١٠/٢٠٢٥ ٠٩:١٥"
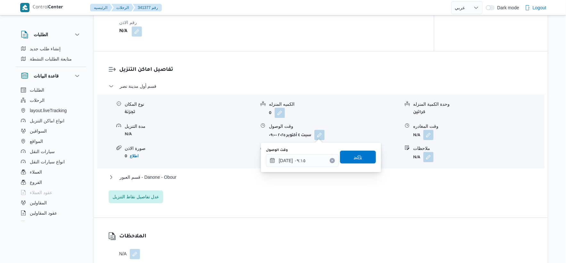
click at [365, 161] on span "تاكيد" at bounding box center [358, 157] width 36 height 13
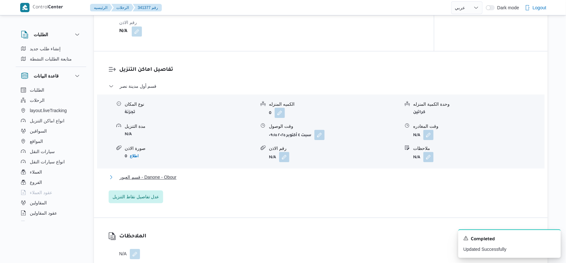
click at [188, 178] on button "قسم العبور - Danone - Obour" at bounding box center [321, 177] width 424 height 8
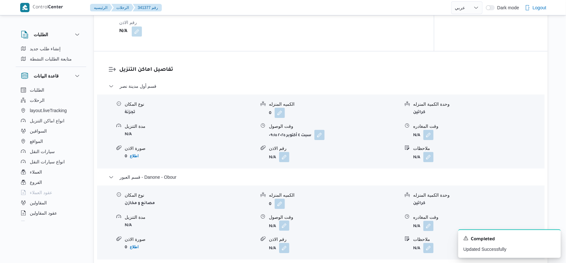
click at [286, 227] on button "button" at bounding box center [284, 225] width 10 height 10
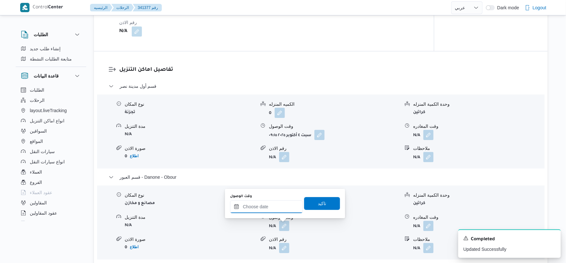
click at [269, 207] on input "وقت الوصول" at bounding box center [266, 206] width 73 height 13
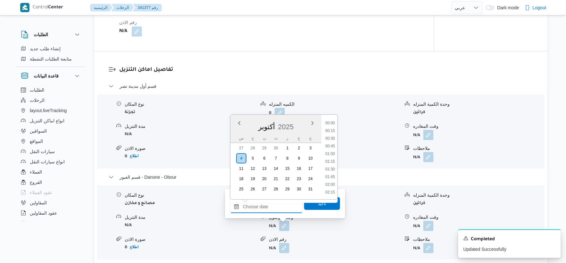
scroll to position [500, 0]
click at [333, 138] on li "16:45" at bounding box center [330, 138] width 15 height 6
type input "٠٤/١٠/٢٠٢٥ ١٦:٤٥"
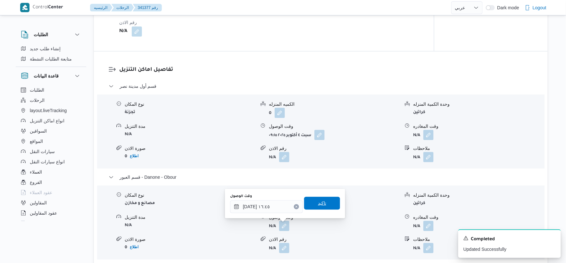
click at [324, 205] on span "تاكيد" at bounding box center [322, 203] width 36 height 13
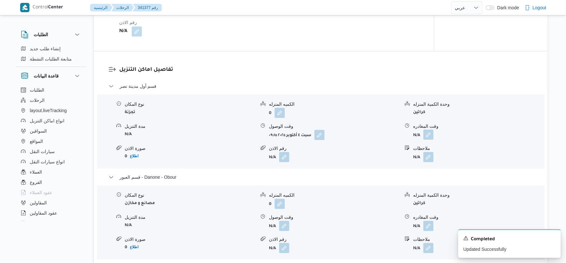
click at [424, 136] on button "button" at bounding box center [428, 134] width 10 height 10
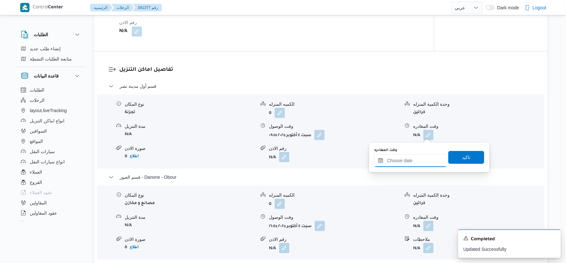
click at [422, 162] on input "وقت المغادره" at bounding box center [410, 160] width 73 height 13
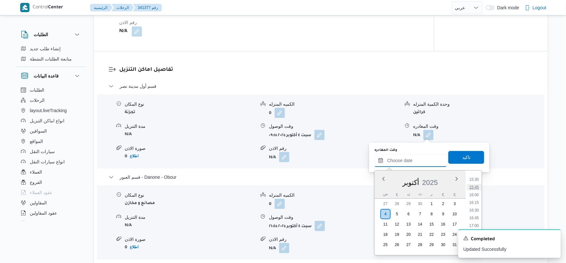
scroll to position [464, 0]
click at [475, 206] on li "16:00" at bounding box center [474, 207] width 15 height 6
type input "٠٤/١٠/٢٠٢٥ ١٦:٠٠"
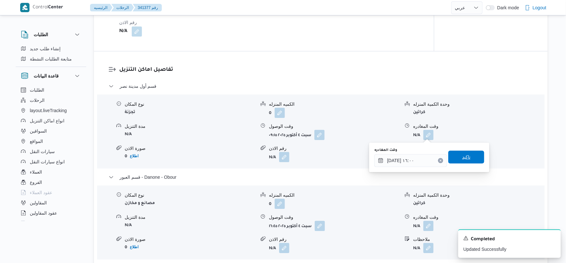
click at [466, 157] on span "تاكيد" at bounding box center [466, 157] width 8 height 8
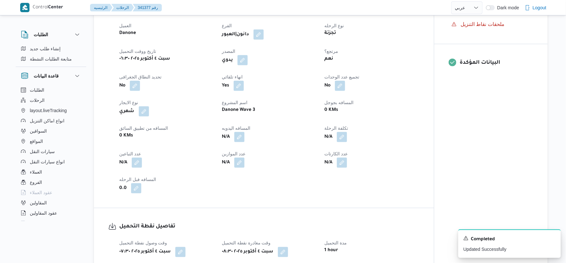
scroll to position [213, 0]
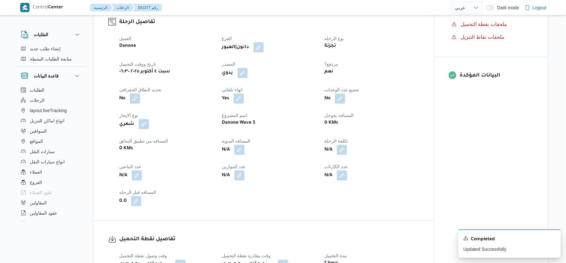
click at [381, 118] on dt "المسافه بجوجل" at bounding box center [371, 115] width 95 height 8
click at [241, 151] on button "button" at bounding box center [239, 149] width 10 height 10
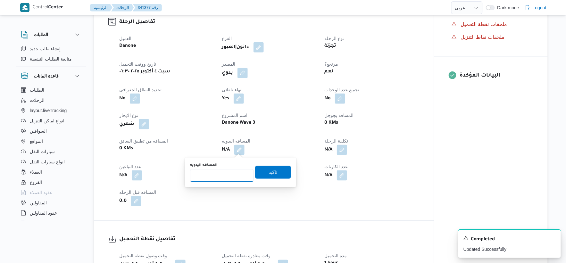
click at [215, 172] on input "المسافه اليدويه" at bounding box center [222, 175] width 64 height 13
type input "76"
click at [269, 171] on span "تاكيد" at bounding box center [273, 172] width 8 height 8
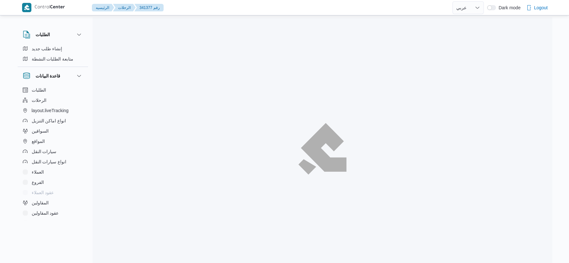
select select "ar"
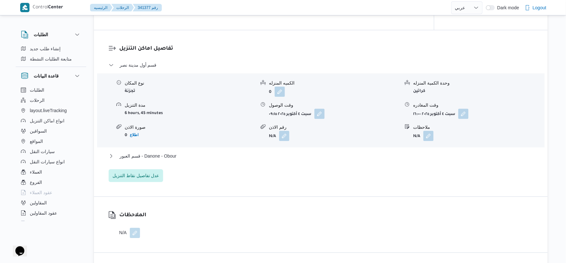
scroll to position [551, 0]
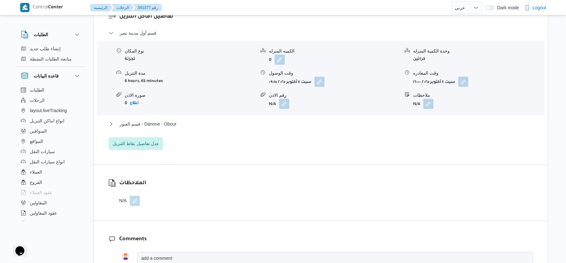
click at [199, 120] on div "قسم أول مدينة نصر نوع المكان تجزئة الكميه المنزله 0 وحدة الكمية المنزله كراتين …" at bounding box center [321, 89] width 424 height 121
click at [199, 121] on button "قسم العبور - Danone - Obour" at bounding box center [321, 124] width 424 height 8
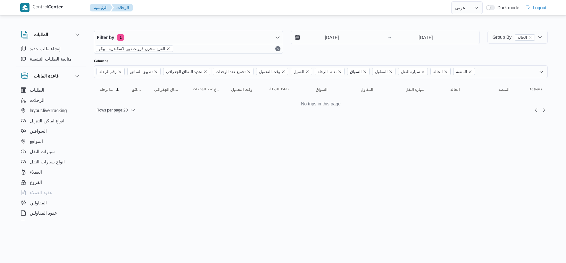
select select "ar"
